Goal: Entertainment & Leisure: Consume media (video, audio)

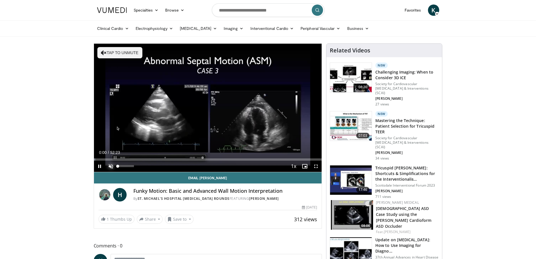
click at [111, 164] on span "Video Player" at bounding box center [110, 165] width 11 height 11
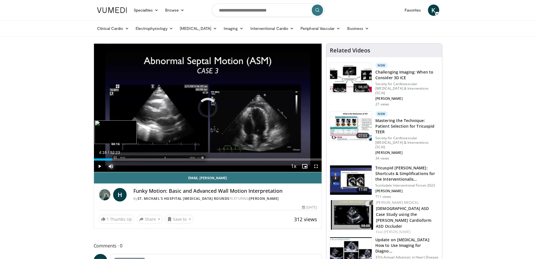
click at [112, 158] on div "Loaded : 1.27% 04:16 04:16" at bounding box center [208, 159] width 228 height 2
click at [141, 159] on div "Loaded : 10.48% 04:26 10:55" at bounding box center [208, 159] width 228 height 2
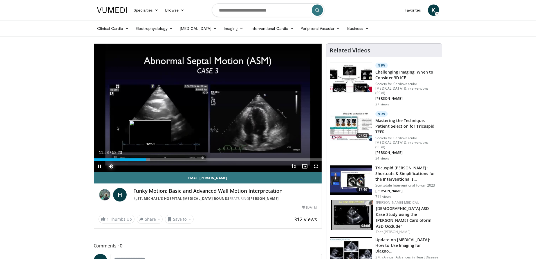
click at [150, 159] on div "Progress Bar" at bounding box center [146, 159] width 7 height 2
click at [154, 158] on div "Loaded : 27.00% 13:50 13:54" at bounding box center [208, 159] width 228 height 2
click at [160, 160] on div "Loaded : 0.00% 13:53 15:07" at bounding box center [208, 159] width 228 height 2
click at [164, 159] on div "Progress Bar" at bounding box center [162, 159] width 6 height 2
click at [184, 159] on div "Loaded : 32.80% 16:10 20:45" at bounding box center [208, 159] width 228 height 2
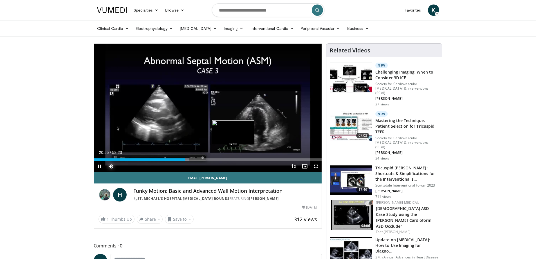
click at [233, 158] on div "Loaded : 41.93% 20:55 32:00" at bounding box center [208, 159] width 228 height 2
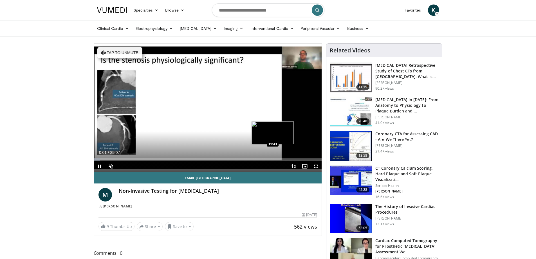
click at [273, 159] on div "Loaded : 2.63% 00:01 19:43" at bounding box center [208, 159] width 228 height 2
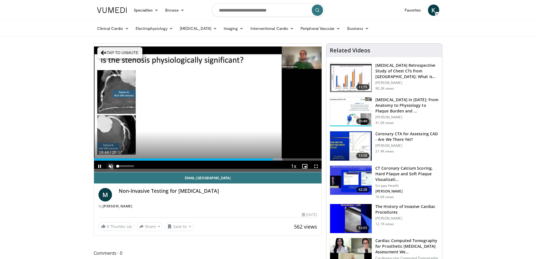
click at [109, 165] on span "Video Player" at bounding box center [110, 165] width 11 height 11
click at [285, 159] on div "Progress Bar" at bounding box center [280, 159] width 14 height 2
click at [297, 158] on div "Loaded : 88.20% 21:07 22:21" at bounding box center [208, 159] width 228 height 2
click at [305, 158] on div "Loaded : 93.47% 22:22 23:17" at bounding box center [208, 159] width 228 height 2
click at [311, 159] on video-js "**********" at bounding box center [208, 108] width 228 height 128
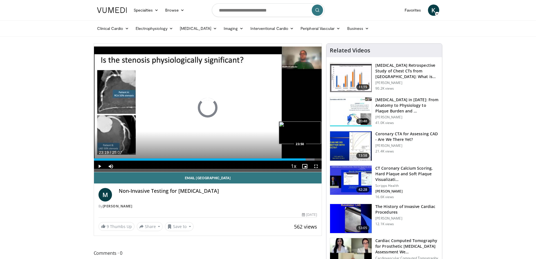
click at [311, 159] on div "Progress Bar" at bounding box center [308, 159] width 14 height 2
click at [99, 165] on span "Video Player" at bounding box center [99, 165] width 11 height 11
click at [317, 159] on div "Progress Bar" at bounding box center [314, 159] width 14 height 2
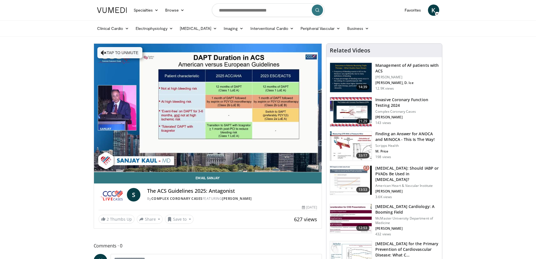
click at [111, 165] on video-js "**********" at bounding box center [208, 108] width 228 height 128
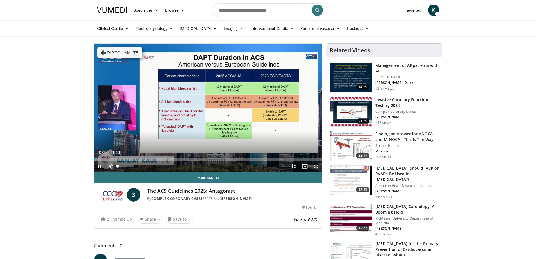
click at [112, 165] on span "Video Player" at bounding box center [110, 165] width 11 height 11
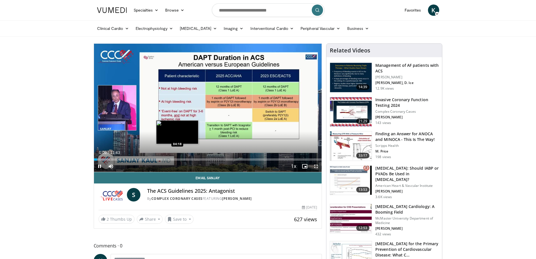
click at [177, 159] on div "Loaded : 7.08% 00:09 04:18" at bounding box center [208, 159] width 228 height 2
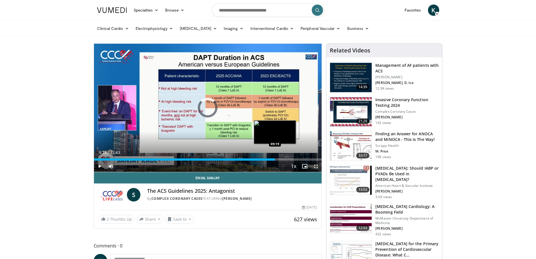
click at [275, 159] on div "Loaded : 0.00% 04:23 09:19" at bounding box center [208, 159] width 228 height 2
click at [290, 159] on div "Progress Bar" at bounding box center [286, 159] width 23 height 2
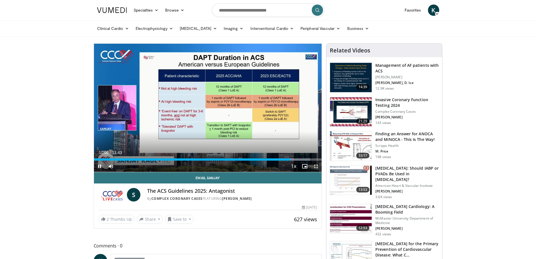
click at [101, 165] on span "Video Player" at bounding box center [99, 165] width 11 height 11
click at [99, 167] on span "Video Player" at bounding box center [99, 165] width 11 height 11
click at [298, 158] on div "Progress Bar" at bounding box center [301, 159] width 31 height 2
click at [307, 158] on div "Loaded : 100.00% 10:43 10:57" at bounding box center [208, 159] width 228 height 2
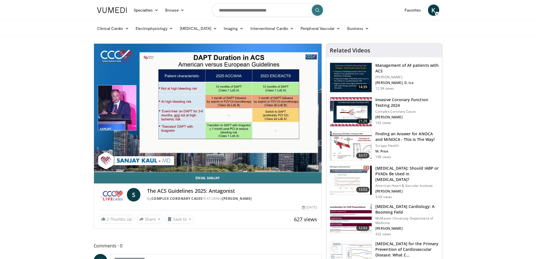
click at [312, 158] on div "10 seconds Tap to unmute" at bounding box center [208, 108] width 228 height 128
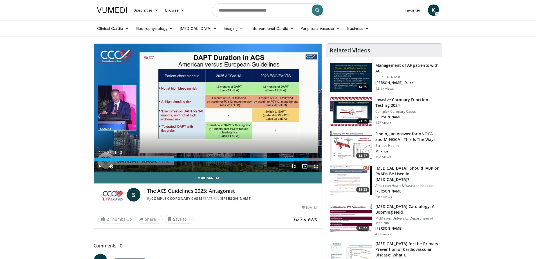
click at [99, 166] on span "Video Player" at bounding box center [99, 165] width 11 height 11
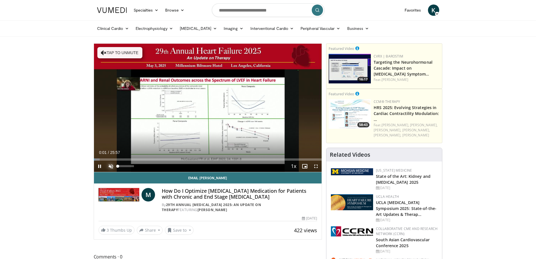
click at [111, 167] on span "Video Player" at bounding box center [110, 165] width 11 height 11
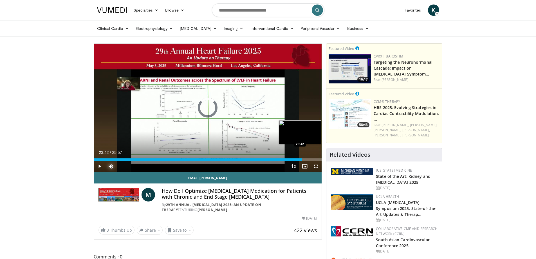
click at [302, 158] on div "Loaded : 2.54% 23:42 23:42" at bounding box center [208, 159] width 228 height 2
click at [100, 166] on span "Video Player" at bounding box center [99, 165] width 11 height 11
click at [99, 166] on span "Video Player" at bounding box center [99, 165] width 11 height 11
click at [307, 159] on div "Loaded : 96.20% 23:58 24:17" at bounding box center [208, 159] width 228 height 2
click at [311, 159] on div "Progress Bar" at bounding box center [309, 159] width 14 height 2
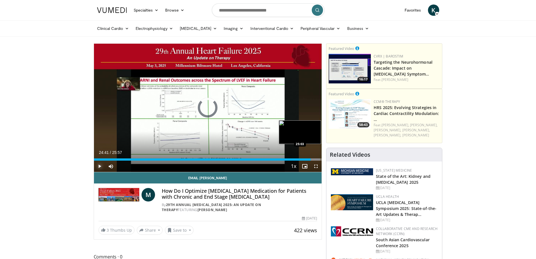
click at [314, 159] on div "Loaded : 99.39% 24:41 25:03" at bounding box center [208, 159] width 228 height 2
click at [318, 158] on div "Progress Bar" at bounding box center [316, 159] width 12 height 2
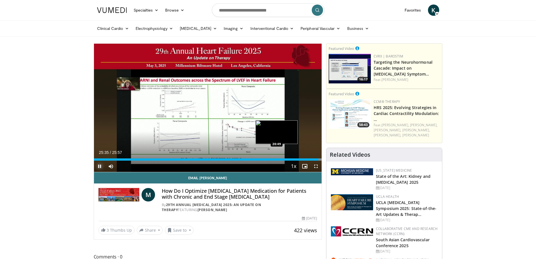
click at [277, 158] on div "25:35" at bounding box center [206, 159] width 225 height 2
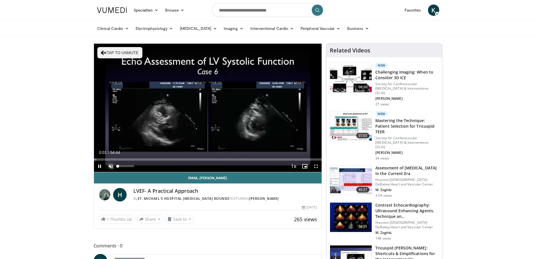
click at [109, 166] on span "Video Player" at bounding box center [110, 165] width 11 height 11
click at [106, 158] on div "Loaded : 1.21% 00:03 03:02" at bounding box center [208, 157] width 228 height 5
click at [289, 159] on div "Loaded : 7.61% 03:10 46:53" at bounding box center [208, 159] width 228 height 2
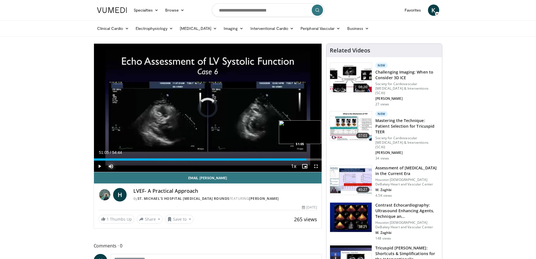
click at [307, 159] on div "Loaded : 87.86% 51:05 51:05" at bounding box center [208, 159] width 228 height 2
click at [313, 159] on div "Loaded : 95.31% 51:09 52:38" at bounding box center [208, 159] width 228 height 2
click at [100, 164] on span "Video Player" at bounding box center [99, 165] width 11 height 11
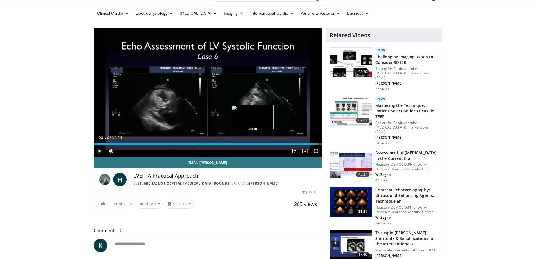
scroll to position [28, 0]
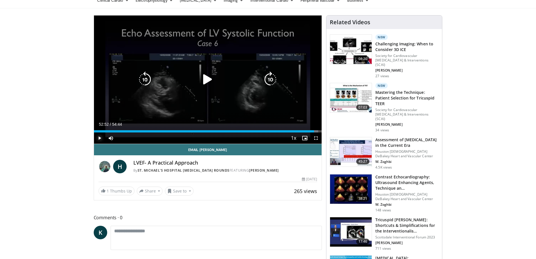
click at [101, 138] on span "Video Player" at bounding box center [99, 137] width 11 height 11
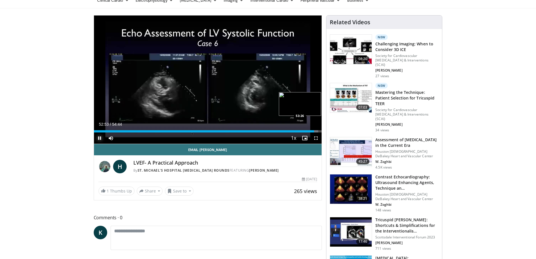
click at [316, 130] on div "Loaded : 98.51% 52:53 53:26" at bounding box center [208, 131] width 228 height 2
click at [319, 131] on div "Progress Bar" at bounding box center [318, 131] width 6 height 2
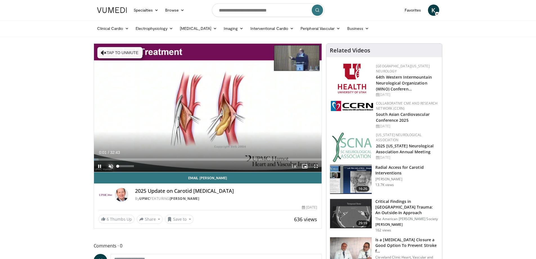
click at [111, 166] on span "Video Player" at bounding box center [110, 165] width 11 height 11
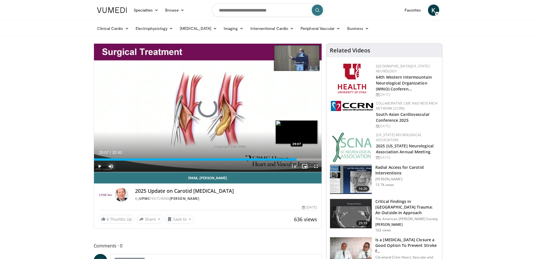
click at [297, 159] on div "Loaded : 2.03% 29:07 29:07" at bounding box center [208, 159] width 228 height 2
click at [305, 158] on div "Loaded : 92.57% 29:10 30:24" at bounding box center [208, 159] width 228 height 2
click at [99, 166] on span "Video Player" at bounding box center [99, 165] width 11 height 11
click at [309, 159] on div "Loaded : 96.13% 30:24 30:53" at bounding box center [208, 159] width 228 height 2
click at [99, 166] on span "Video Player" at bounding box center [99, 165] width 11 height 11
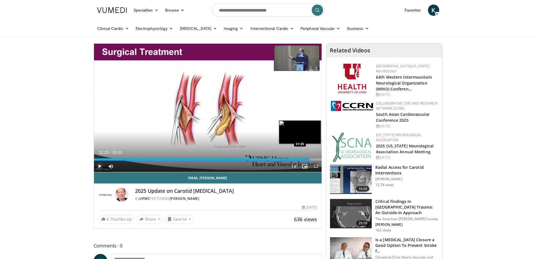
click at [313, 159] on div "Progress Bar" at bounding box center [313, 159] width 8 height 2
click at [317, 159] on div "Progress Bar" at bounding box center [315, 159] width 11 height 2
click at [320, 159] on div "Loaded : 100.00% 32:05 32:23" at bounding box center [208, 159] width 228 height 2
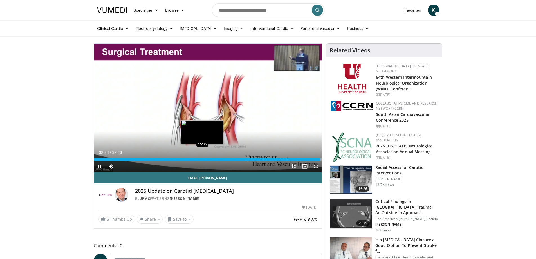
click at [202, 158] on video-js "**********" at bounding box center [208, 108] width 228 height 128
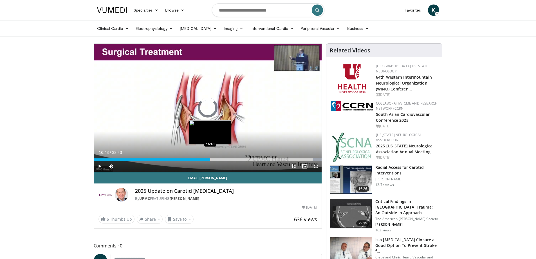
click at [210, 160] on div "16:43" at bounding box center [152, 159] width 117 height 2
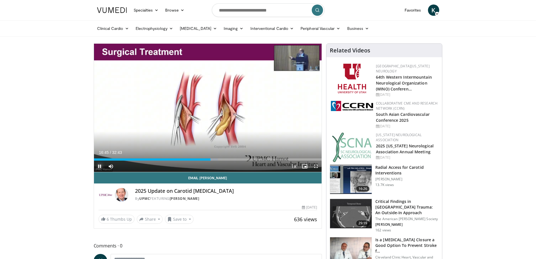
click at [101, 168] on span "Video Player" at bounding box center [99, 165] width 11 height 11
click at [195, 158] on div "Loaded : 54.42% 16:46 14:30" at bounding box center [208, 157] width 228 height 5
click at [268, 160] on div "Loaded : 47.81% 14:30 25:02" at bounding box center [208, 159] width 228 height 2
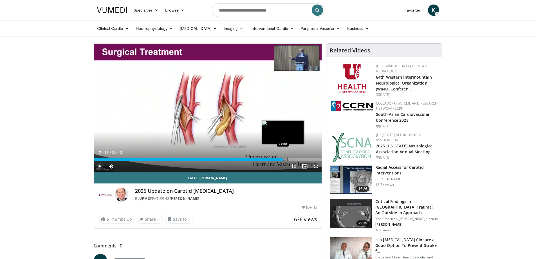
click at [283, 158] on div "Loaded : 0.00% 25:02 27:08" at bounding box center [208, 157] width 228 height 5
click at [273, 159] on div "27:11" at bounding box center [188, 159] width 189 height 2
